Goal: Information Seeking & Learning: Learn about a topic

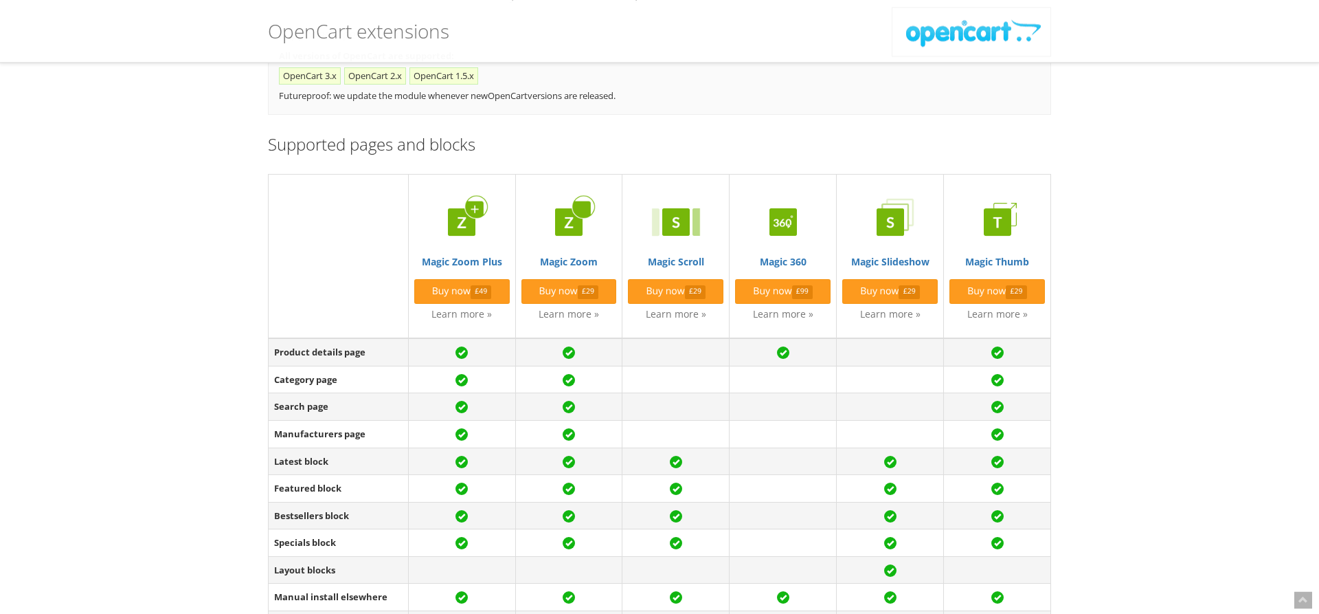
scroll to position [210, 0]
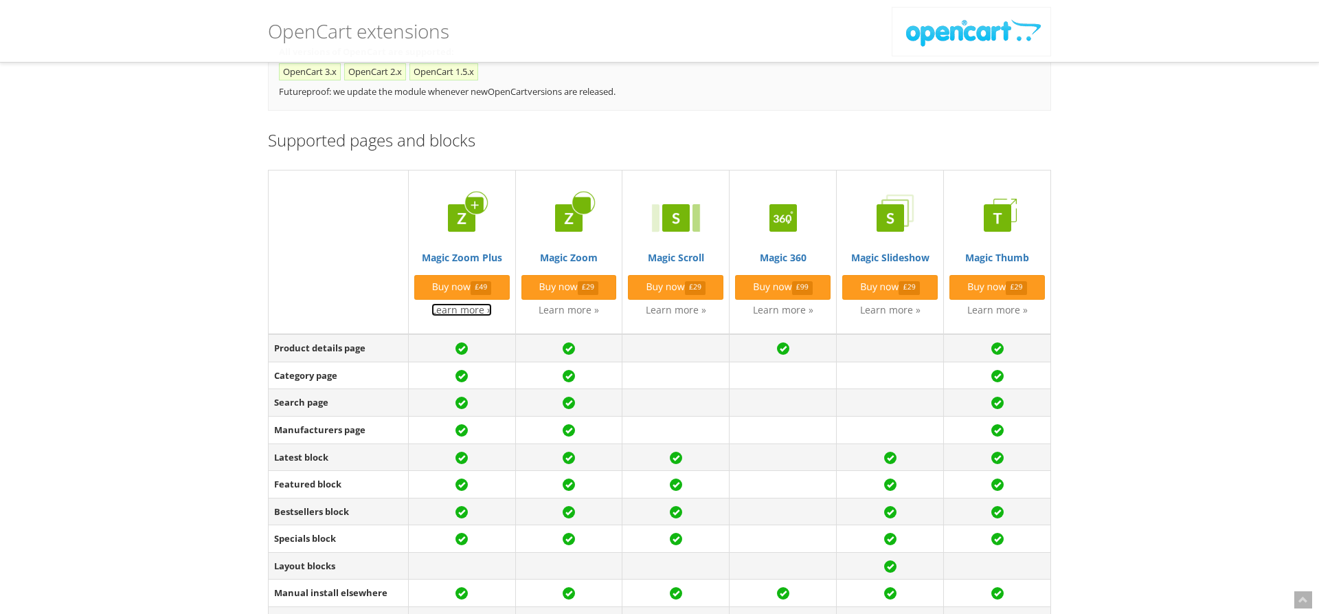
click at [469, 309] on link "Learn more »" at bounding box center [462, 309] width 60 height 13
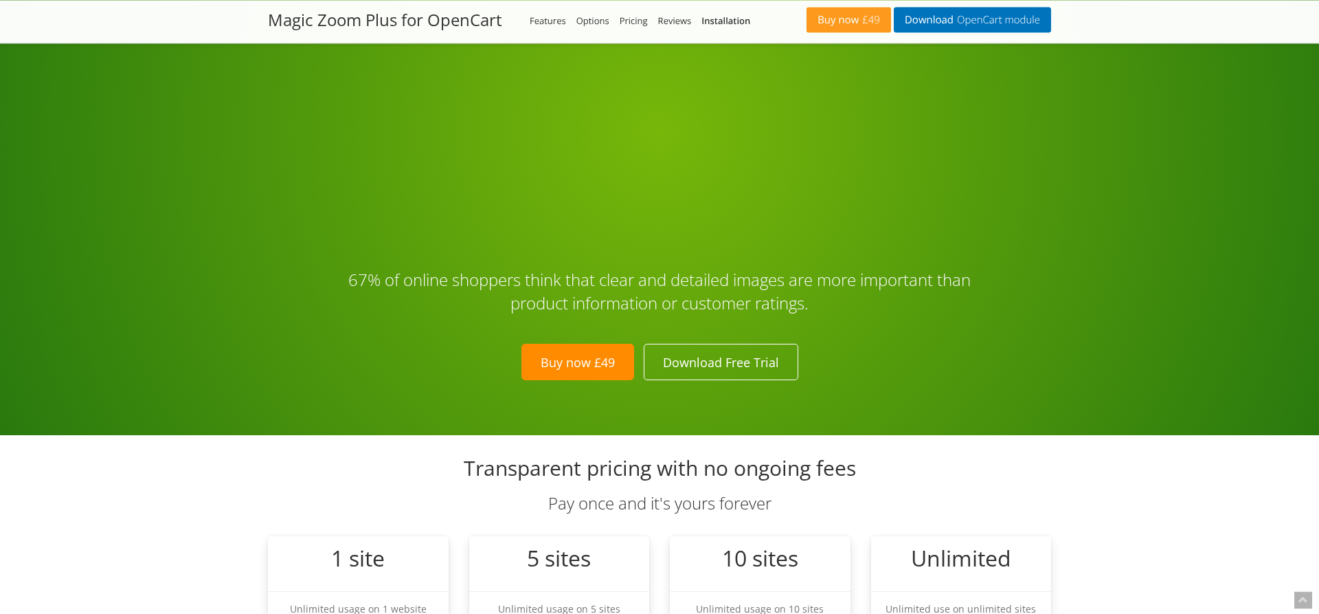
scroll to position [3348, 0]
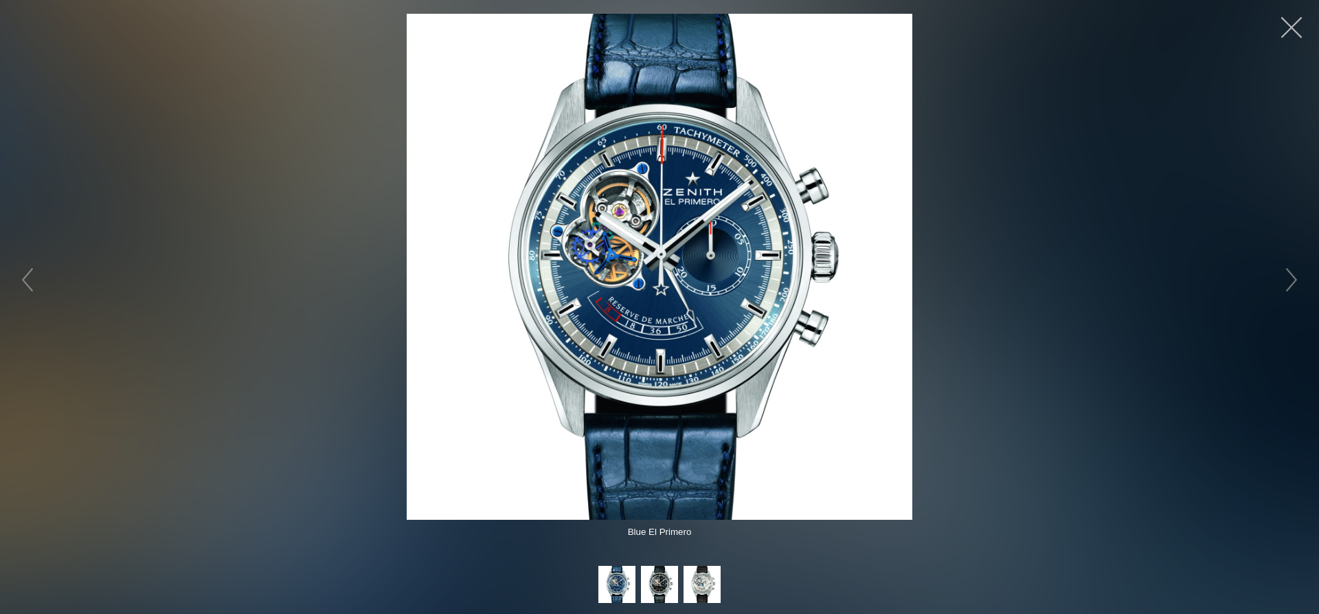
click at [1298, 29] on button "button" at bounding box center [1291, 27] width 41 height 41
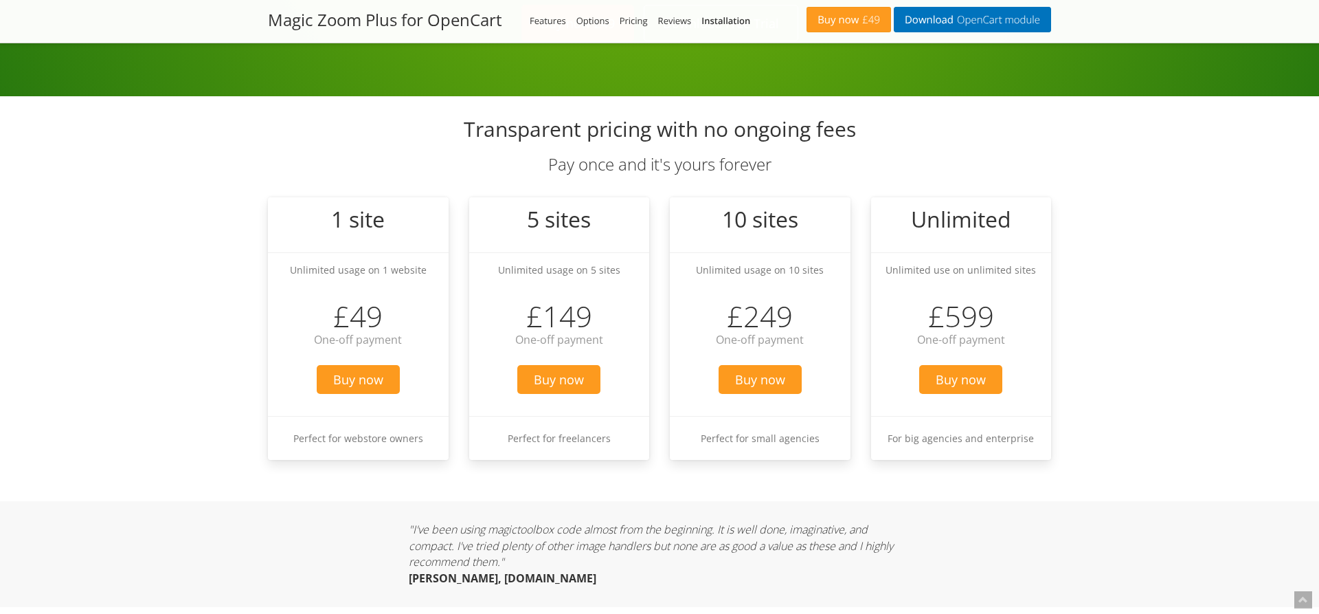
scroll to position [3697, 0]
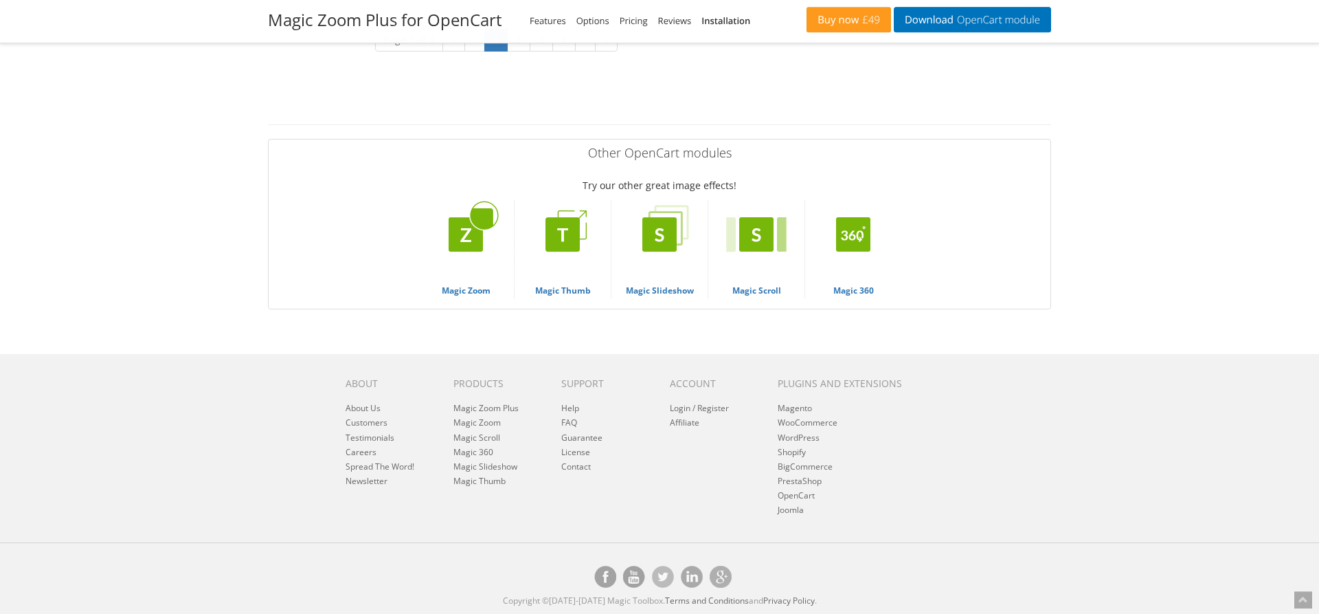
scroll to position [5345, 0]
